Goal: Check status: Check status

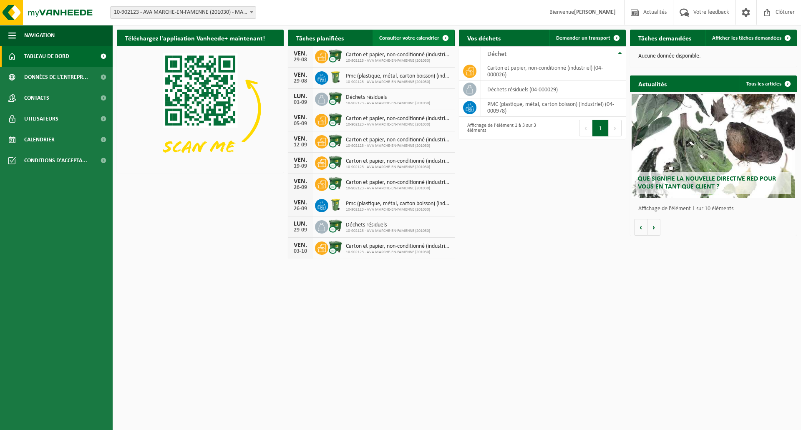
click at [402, 37] on span "Consulter votre calendrier" at bounding box center [409, 37] width 60 height 5
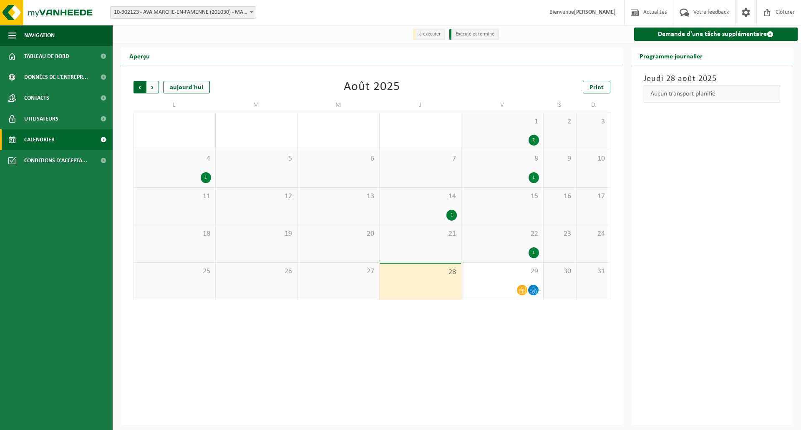
click at [154, 88] on span "Suivant" at bounding box center [152, 87] width 13 height 13
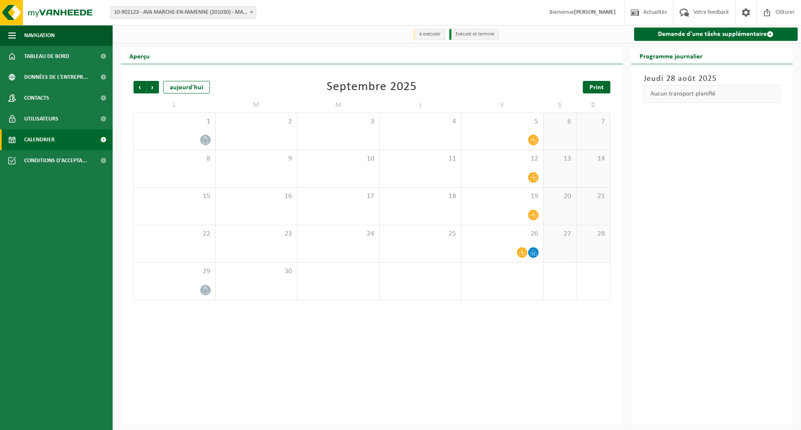
click at [604, 89] on link "Print" at bounding box center [597, 87] width 28 height 13
click at [152, 88] on span "Suivant" at bounding box center [152, 87] width 13 height 13
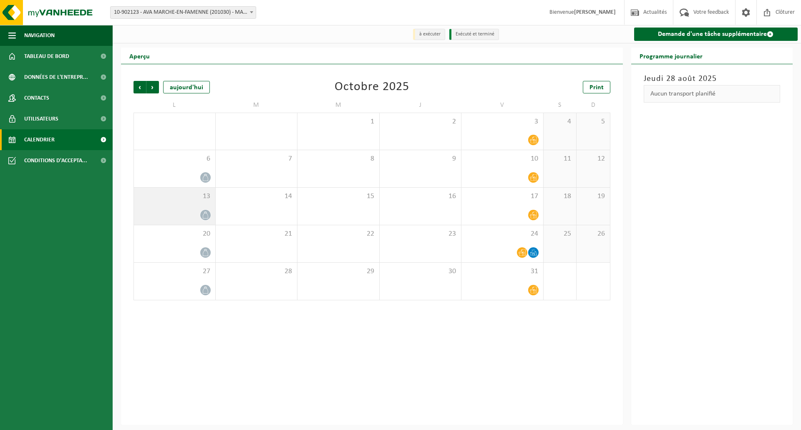
click at [176, 207] on div "13" at bounding box center [174, 206] width 81 height 37
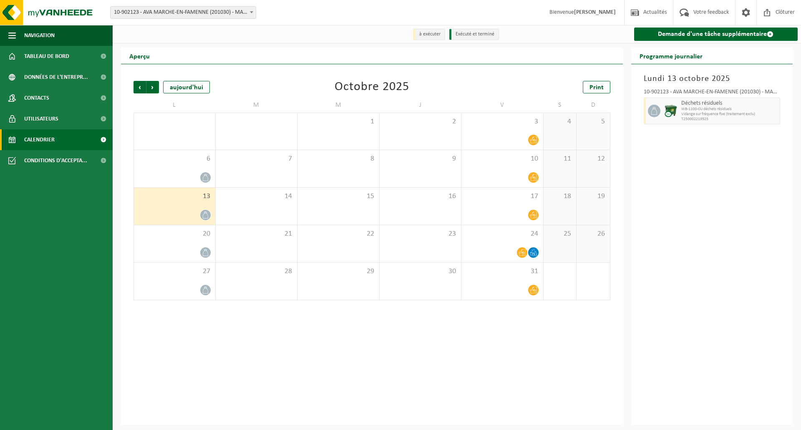
click at [181, 208] on div "13" at bounding box center [174, 206] width 81 height 37
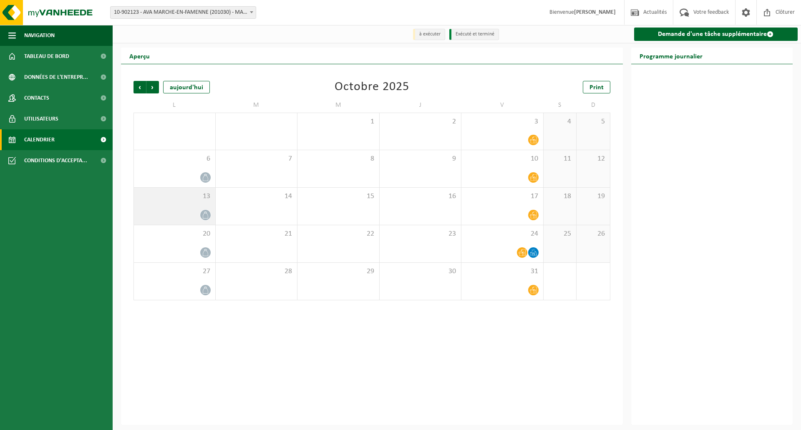
click at [194, 208] on div "13" at bounding box center [174, 206] width 81 height 37
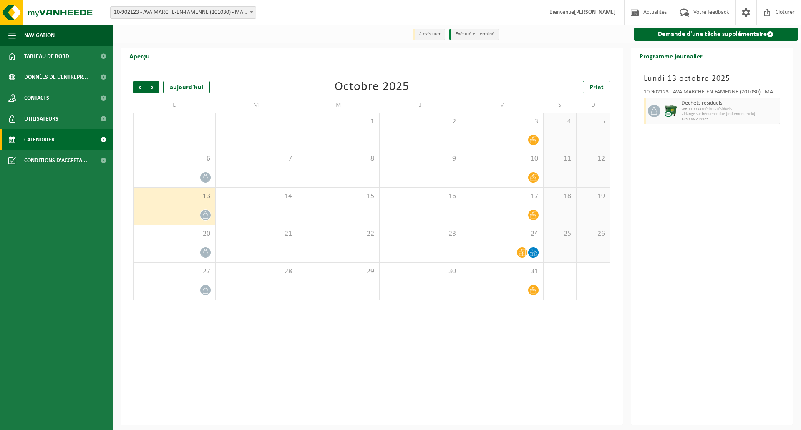
click at [186, 212] on div at bounding box center [174, 215] width 73 height 11
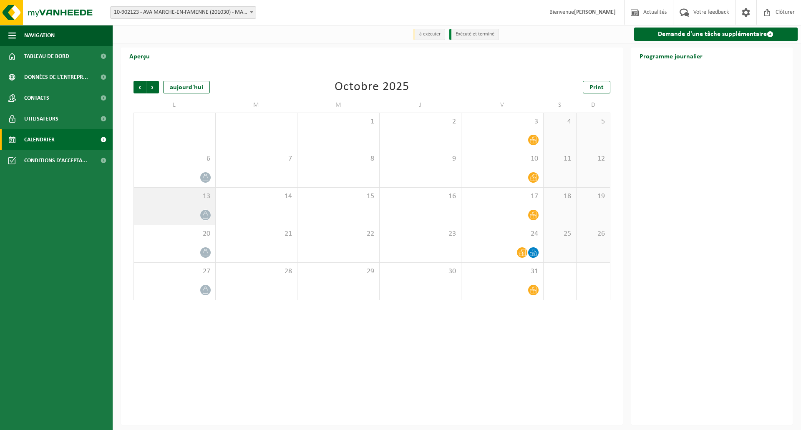
click at [186, 212] on div at bounding box center [174, 215] width 73 height 11
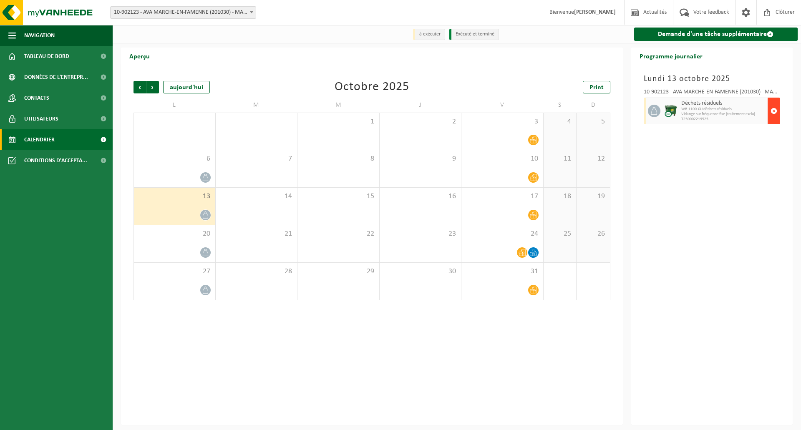
click at [775, 113] on span "button" at bounding box center [774, 111] width 7 height 17
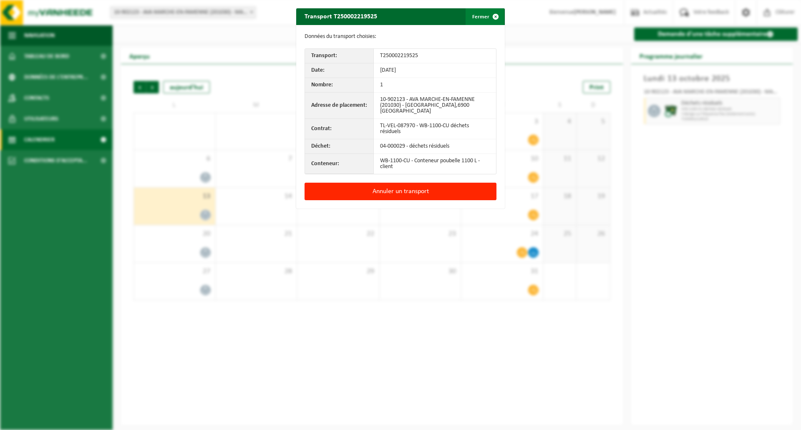
click at [478, 14] on button "Fermer" at bounding box center [485, 16] width 38 height 17
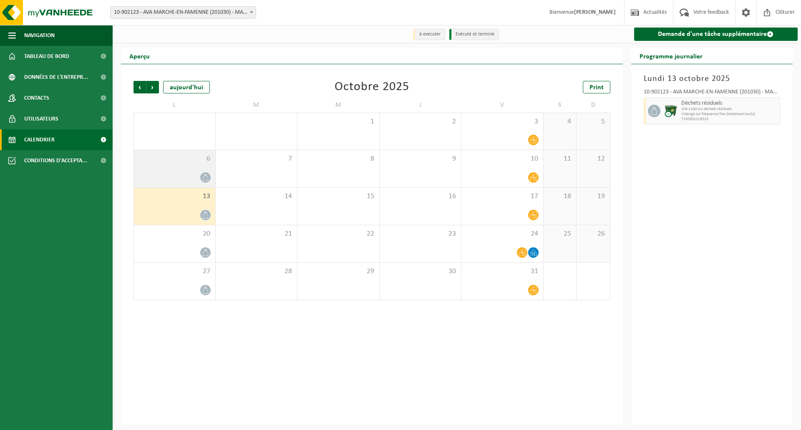
click at [160, 160] on span "6" at bounding box center [174, 158] width 73 height 9
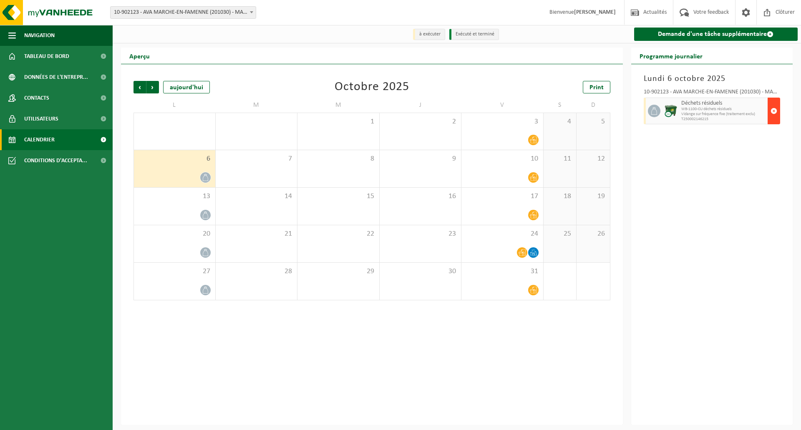
click at [775, 110] on span "button" at bounding box center [774, 111] width 7 height 17
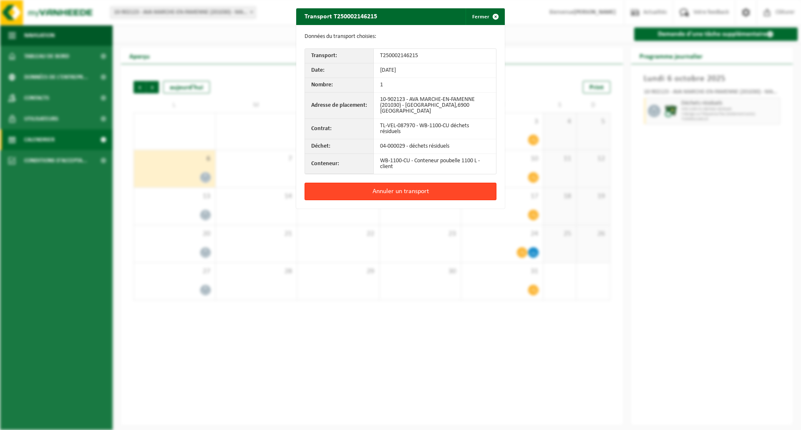
click at [367, 196] on button "Annuler un transport" at bounding box center [401, 192] width 192 height 18
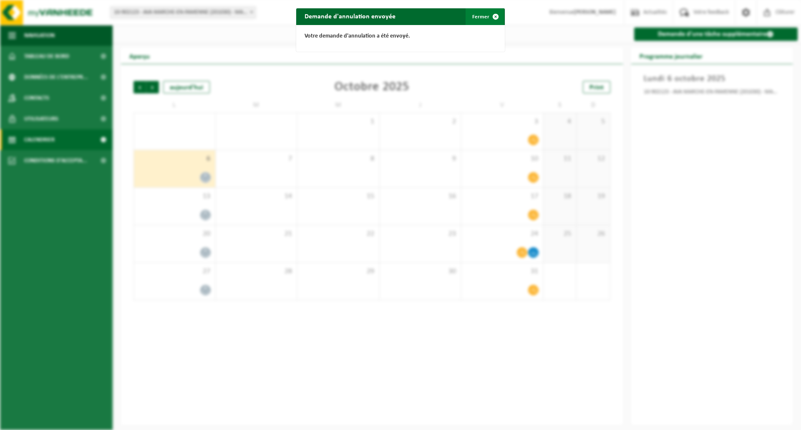
click at [478, 14] on button "Fermer" at bounding box center [485, 16] width 38 height 17
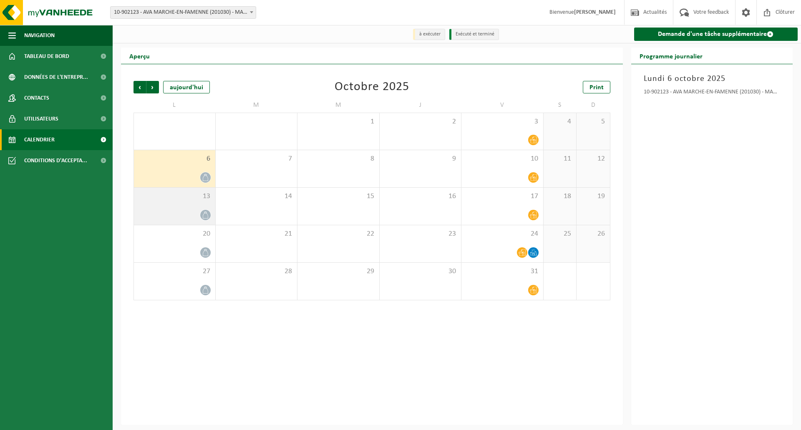
click at [183, 212] on div at bounding box center [174, 215] width 73 height 11
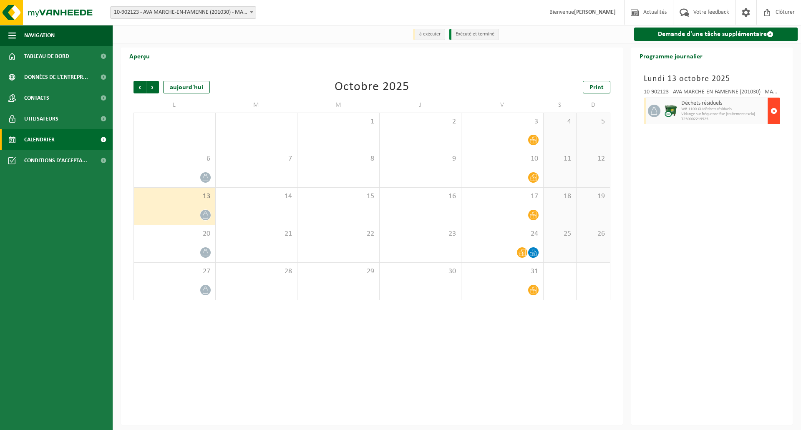
click at [778, 115] on button "button" at bounding box center [774, 111] width 13 height 27
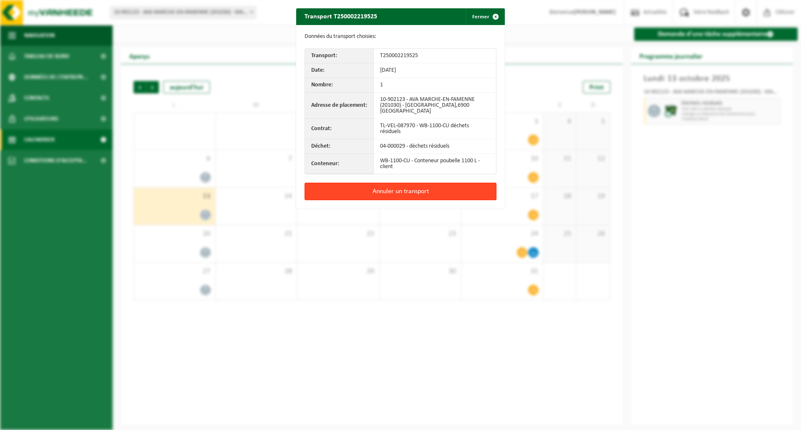
click at [369, 191] on button "Annuler un transport" at bounding box center [401, 192] width 192 height 18
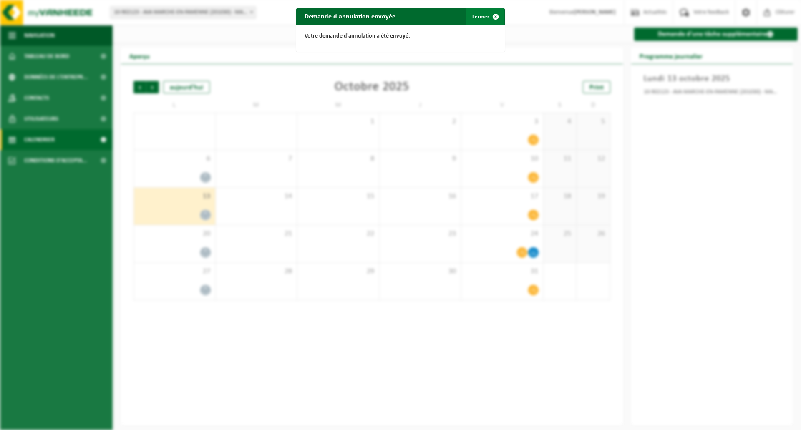
click at [481, 16] on button "Fermer" at bounding box center [485, 16] width 38 height 17
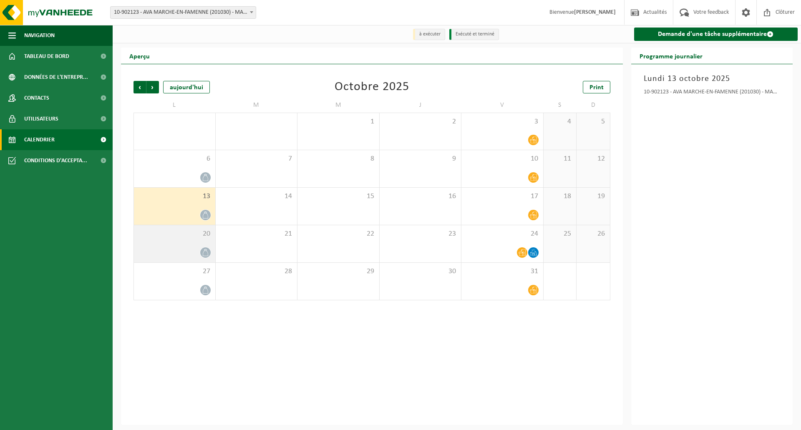
click at [187, 242] on div "20" at bounding box center [174, 243] width 81 height 37
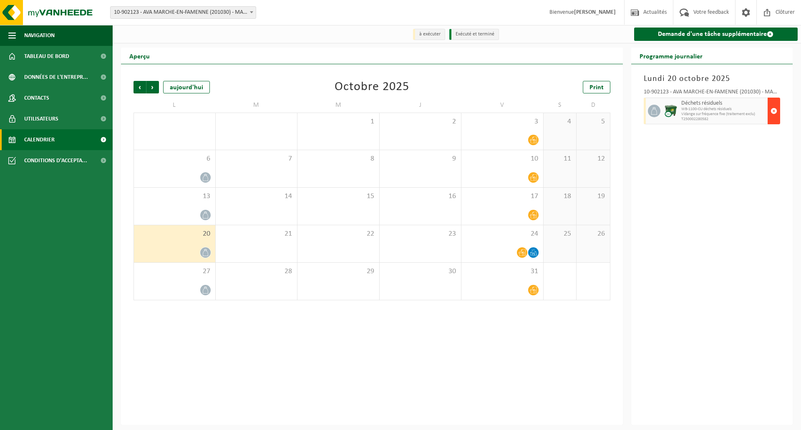
click at [775, 114] on span "button" at bounding box center [774, 111] width 7 height 17
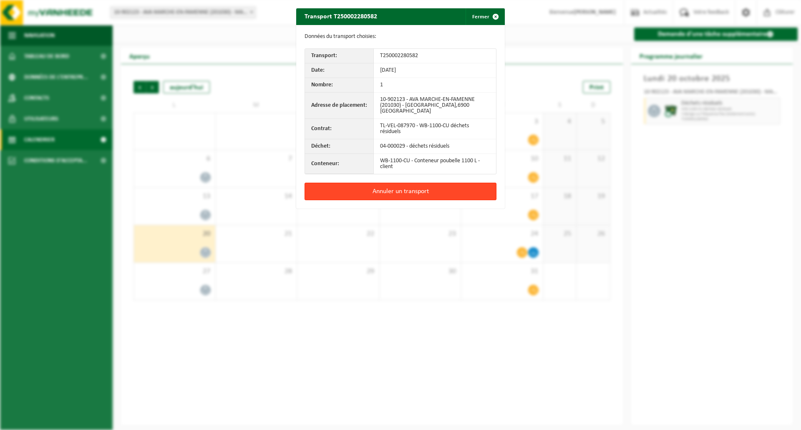
click at [452, 189] on button "Annuler un transport" at bounding box center [401, 192] width 192 height 18
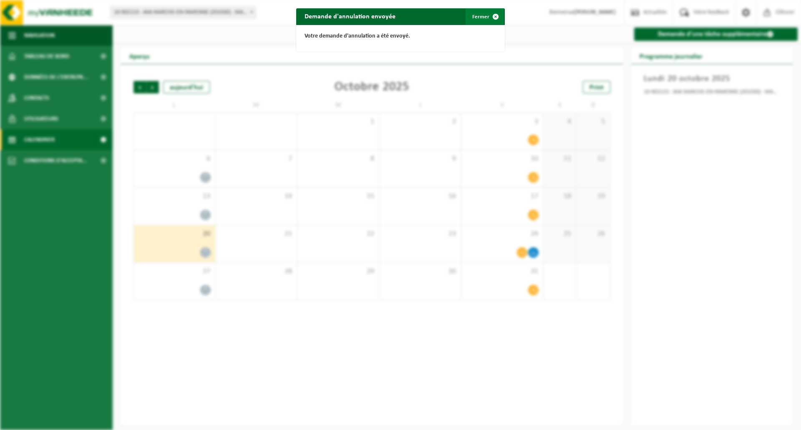
click at [489, 16] on span "button" at bounding box center [495, 16] width 17 height 17
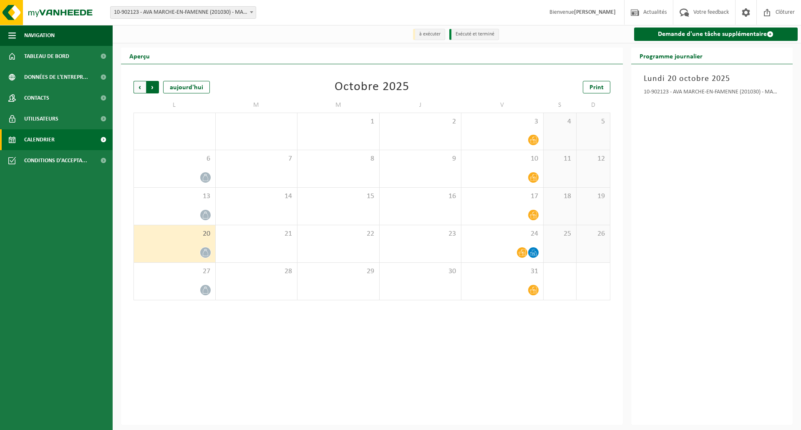
click at [139, 88] on span "Précédent" at bounding box center [140, 87] width 13 height 13
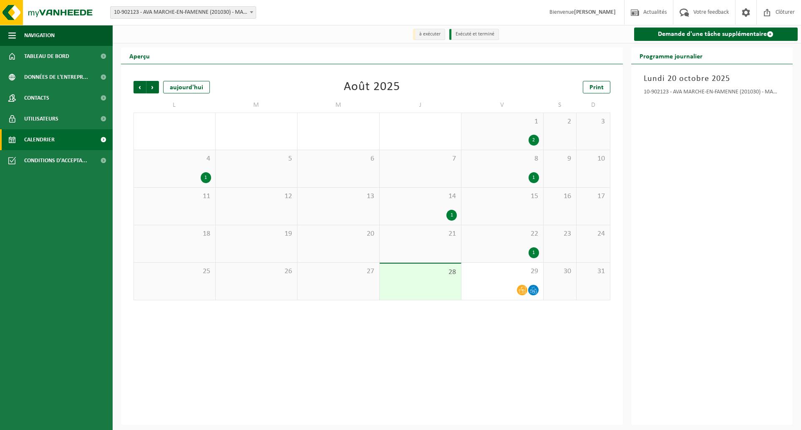
click at [158, 172] on div "4 1" at bounding box center [174, 168] width 81 height 37
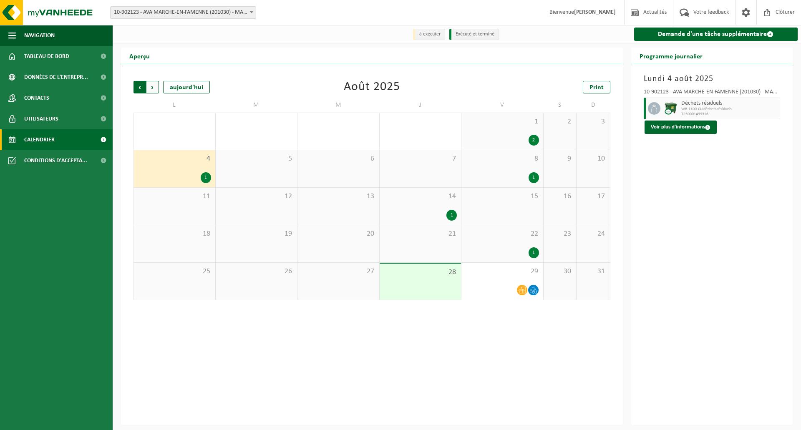
click at [151, 88] on span "Suivant" at bounding box center [152, 87] width 13 height 13
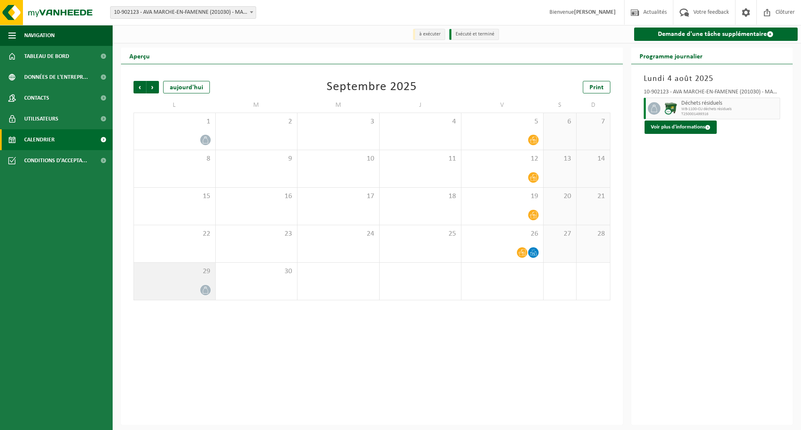
click at [192, 289] on div at bounding box center [174, 290] width 73 height 11
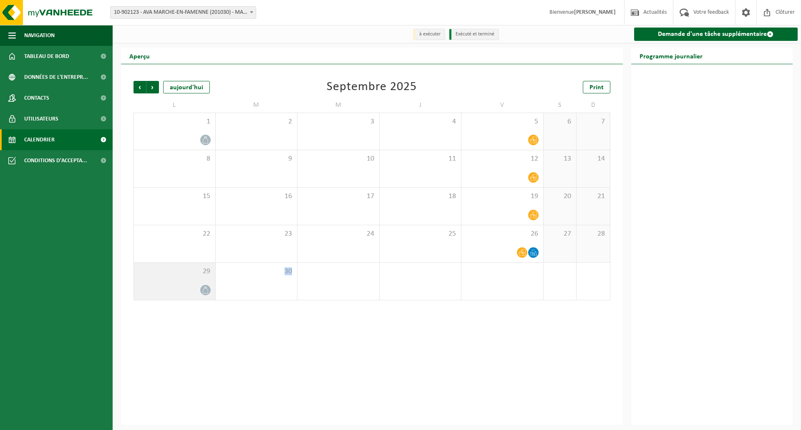
click at [192, 289] on div at bounding box center [174, 290] width 73 height 11
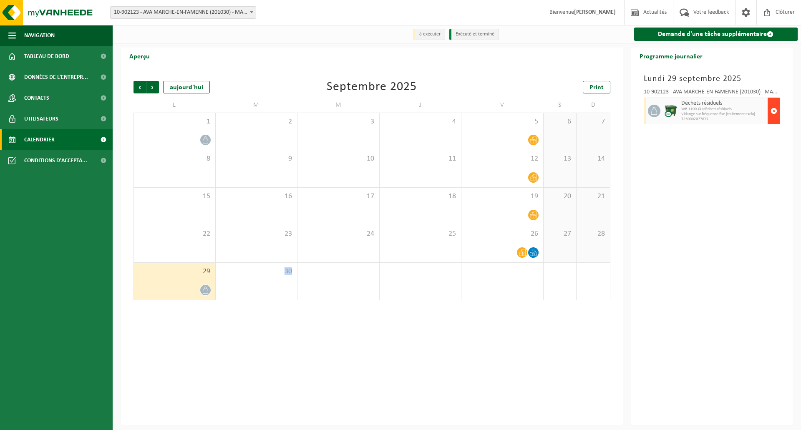
click at [777, 114] on span "button" at bounding box center [774, 111] width 7 height 17
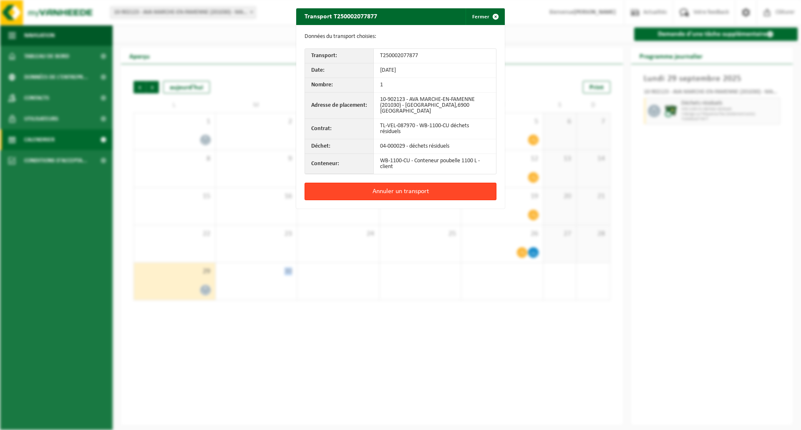
click at [436, 192] on button "Annuler un transport" at bounding box center [401, 192] width 192 height 18
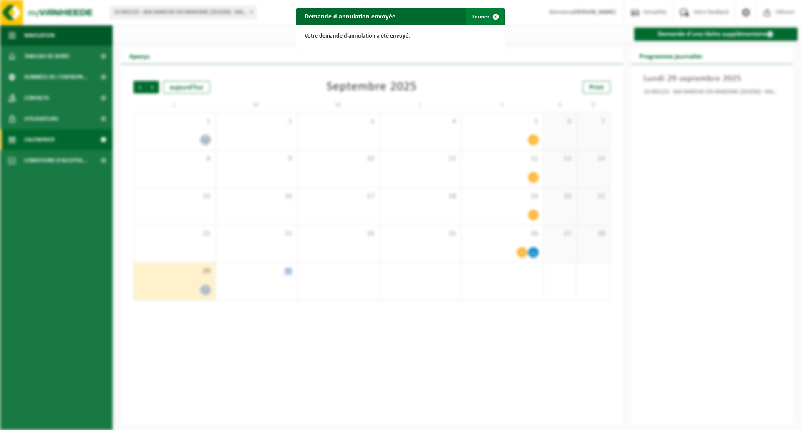
click at [476, 19] on button "Fermer" at bounding box center [485, 16] width 38 height 17
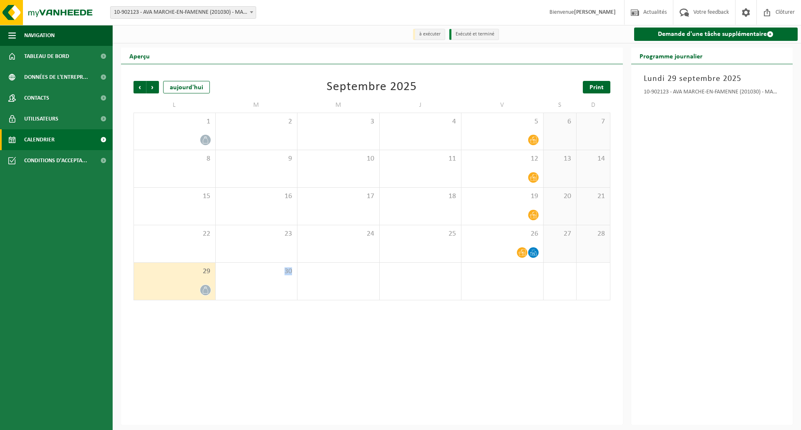
click at [593, 86] on span "Print" at bounding box center [597, 87] width 14 height 7
click at [153, 90] on span "Suivant" at bounding box center [152, 87] width 13 height 13
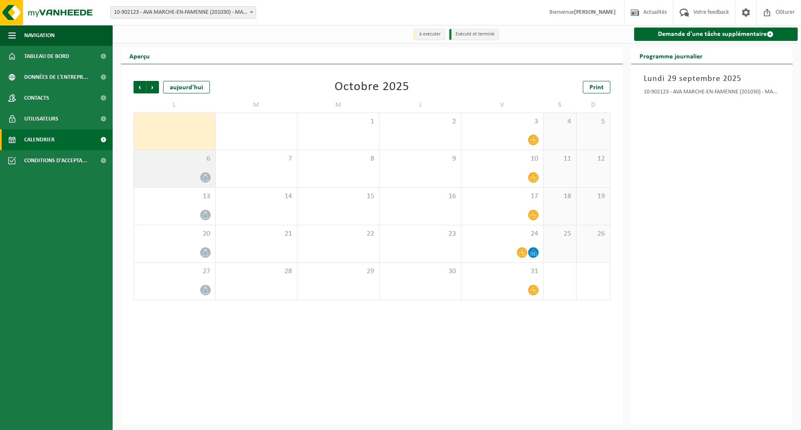
click at [187, 176] on div at bounding box center [174, 177] width 73 height 11
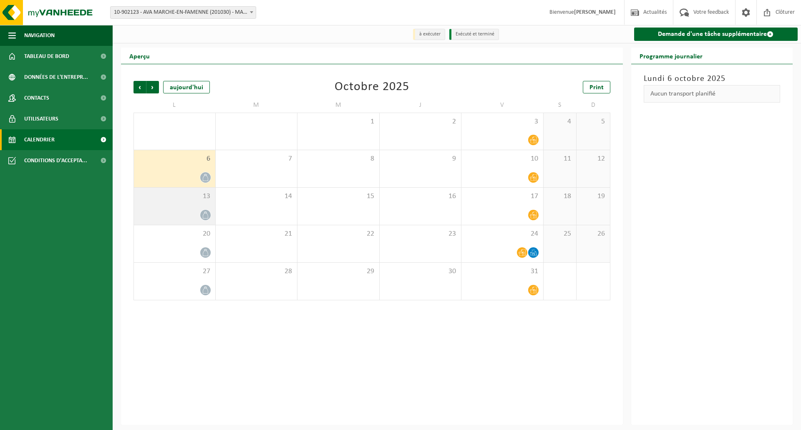
click at [180, 202] on div "13" at bounding box center [174, 206] width 81 height 37
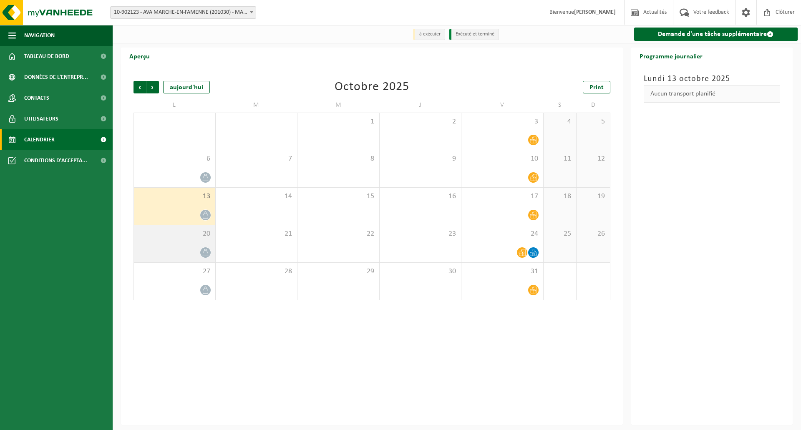
click at [171, 242] on div "20" at bounding box center [174, 243] width 81 height 37
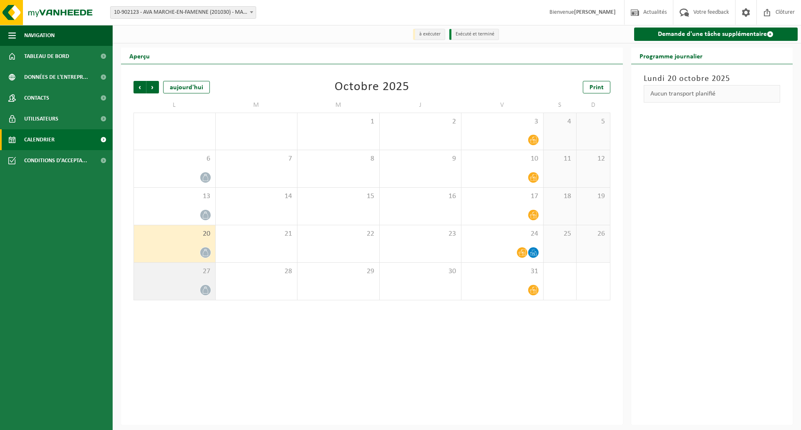
click at [169, 287] on div at bounding box center [174, 290] width 73 height 11
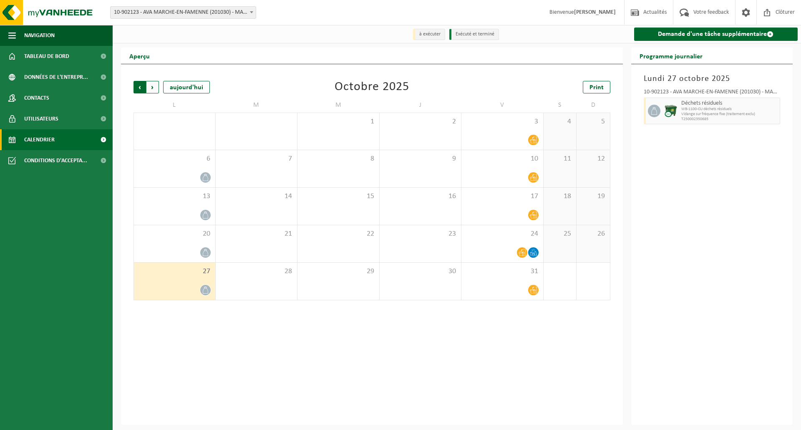
click at [150, 88] on span "Suivant" at bounding box center [152, 87] width 13 height 13
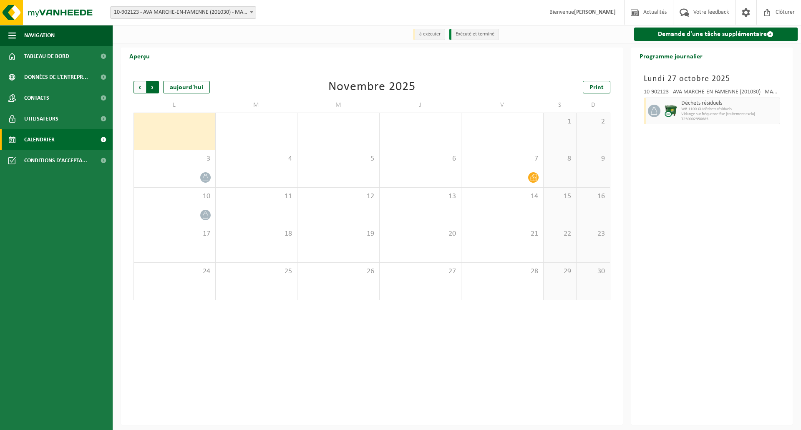
click at [134, 88] on span "Précédent" at bounding box center [140, 87] width 13 height 13
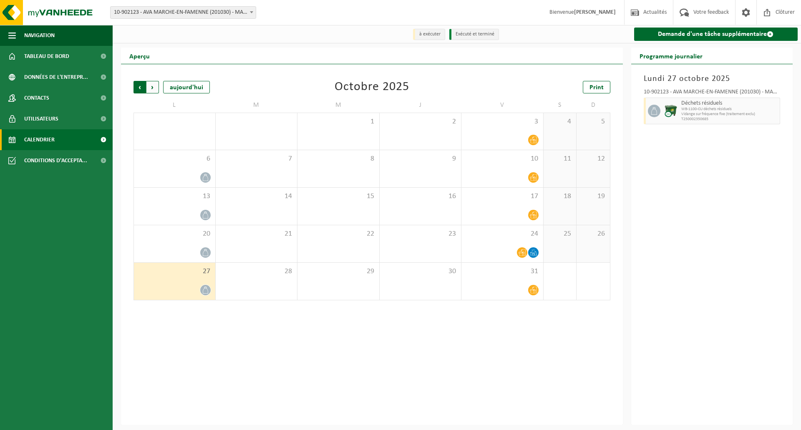
click at [154, 91] on span "Suivant" at bounding box center [152, 87] width 13 height 13
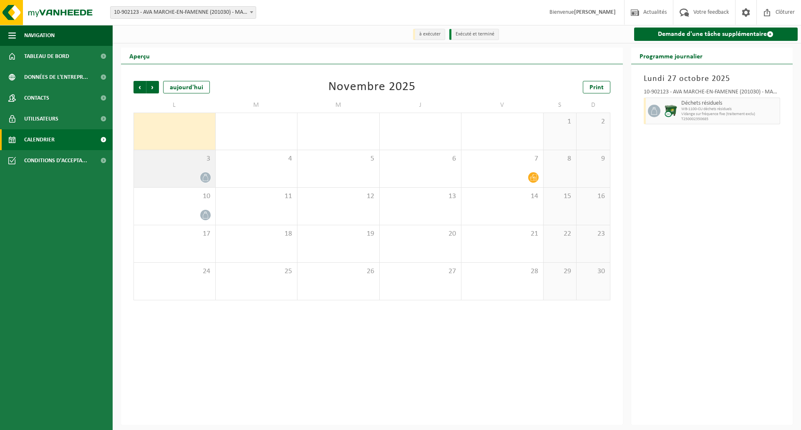
click at [178, 171] on div "3" at bounding box center [174, 168] width 81 height 37
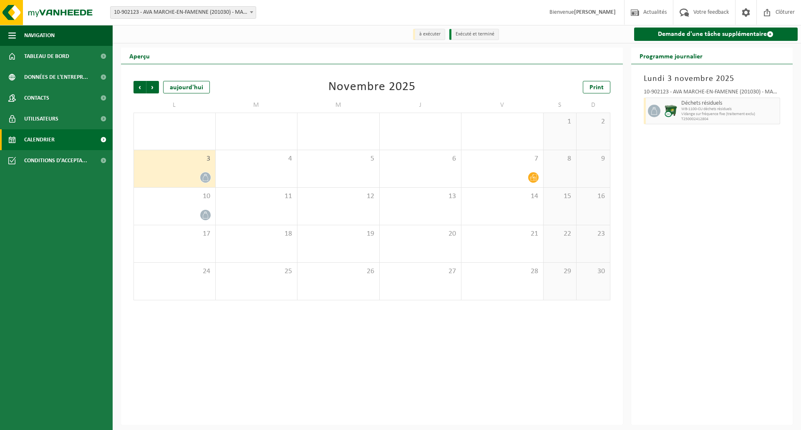
click at [178, 171] on div "3" at bounding box center [174, 168] width 81 height 37
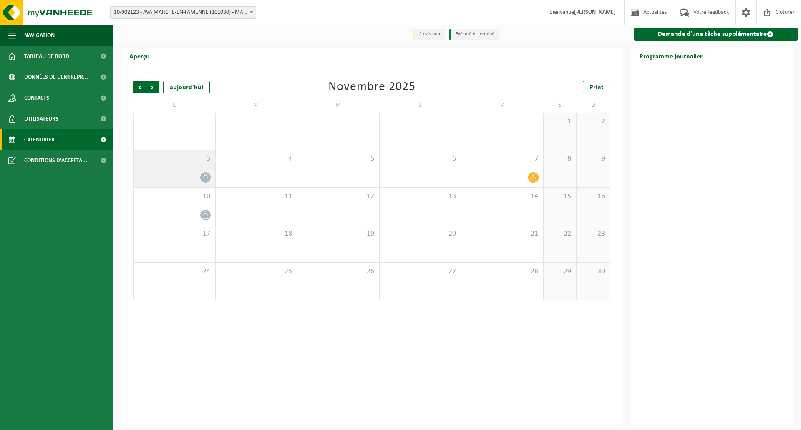
click at [179, 170] on div "3" at bounding box center [174, 168] width 81 height 37
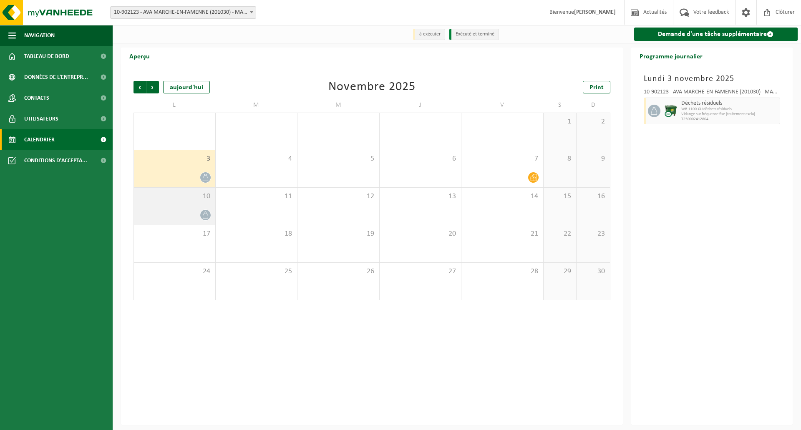
click at [176, 199] on span "10" at bounding box center [174, 196] width 73 height 9
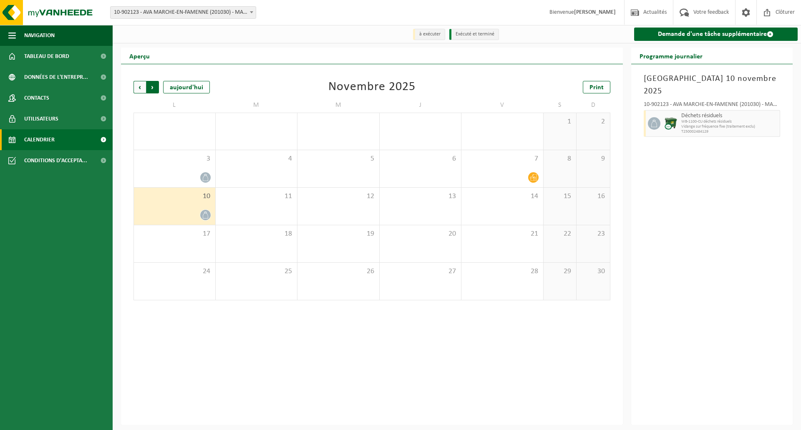
click at [139, 87] on span "Précédent" at bounding box center [140, 87] width 13 height 13
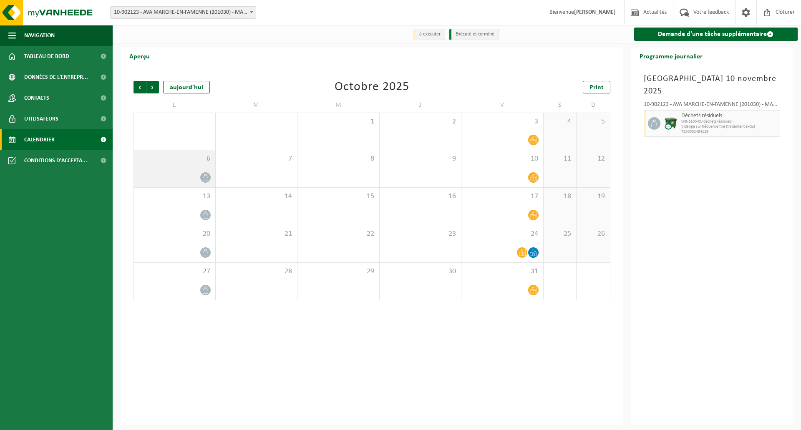
click at [154, 171] on div "6" at bounding box center [174, 168] width 81 height 37
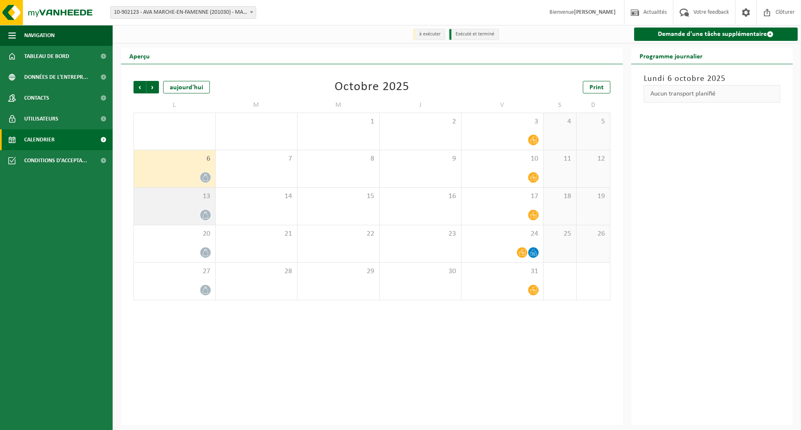
click at [154, 212] on div at bounding box center [174, 215] width 73 height 11
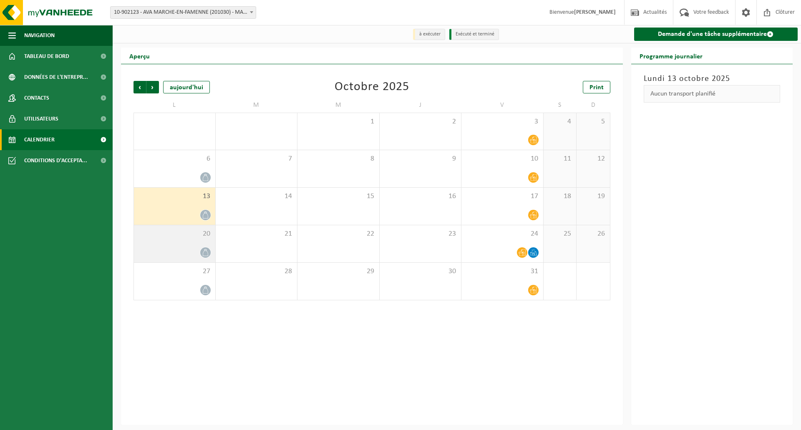
click at [163, 235] on span "20" at bounding box center [174, 234] width 73 height 9
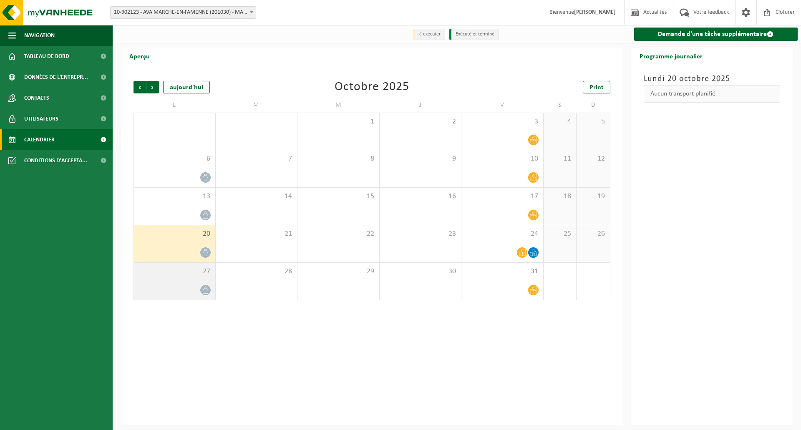
click at [179, 291] on div at bounding box center [174, 290] width 73 height 11
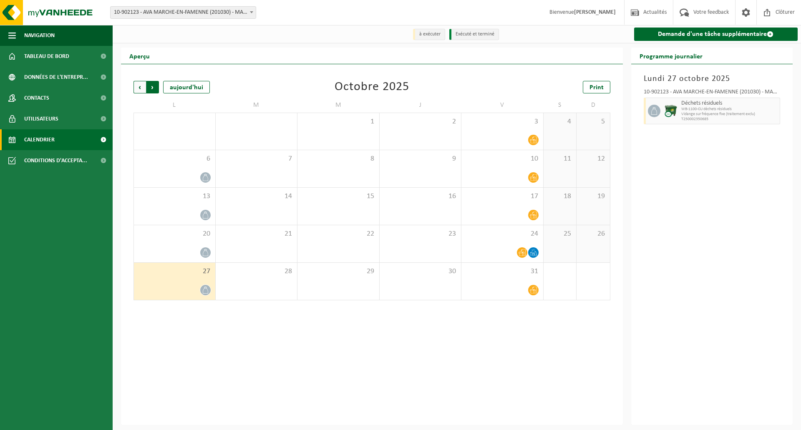
click at [139, 89] on span "Précédent" at bounding box center [140, 87] width 13 height 13
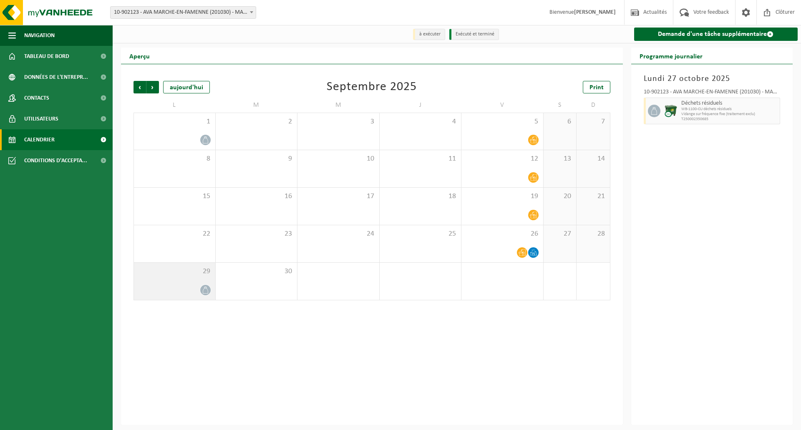
click at [182, 296] on div at bounding box center [174, 290] width 73 height 11
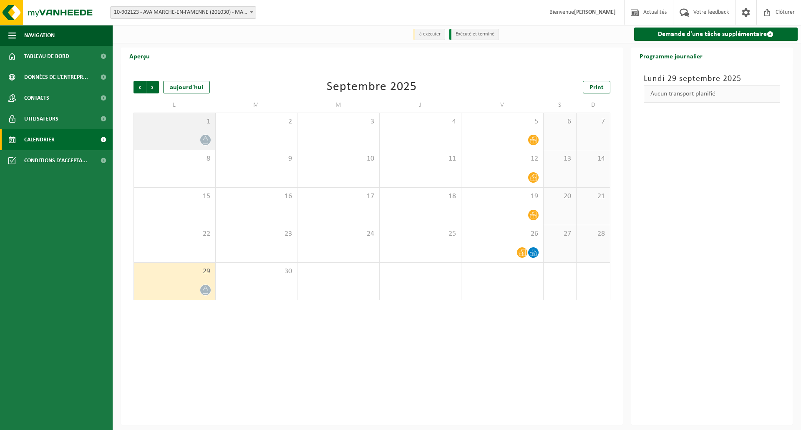
click at [157, 125] on span "1" at bounding box center [174, 121] width 73 height 9
